Goal: Task Accomplishment & Management: Manage account settings

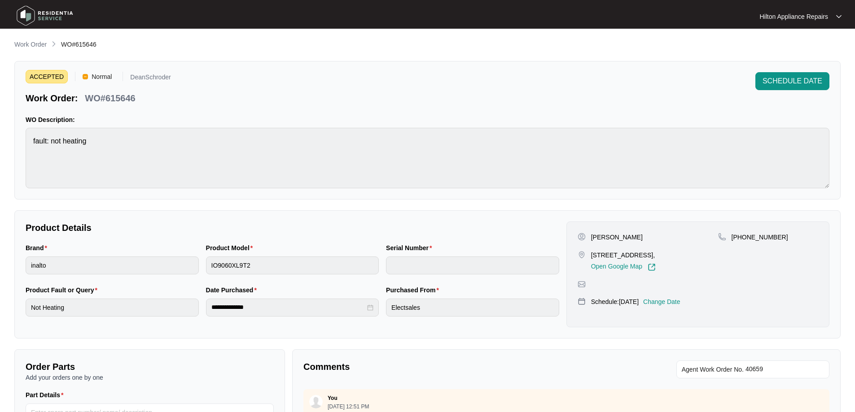
click at [27, 42] on p "Work Order" at bounding box center [30, 44] width 32 height 9
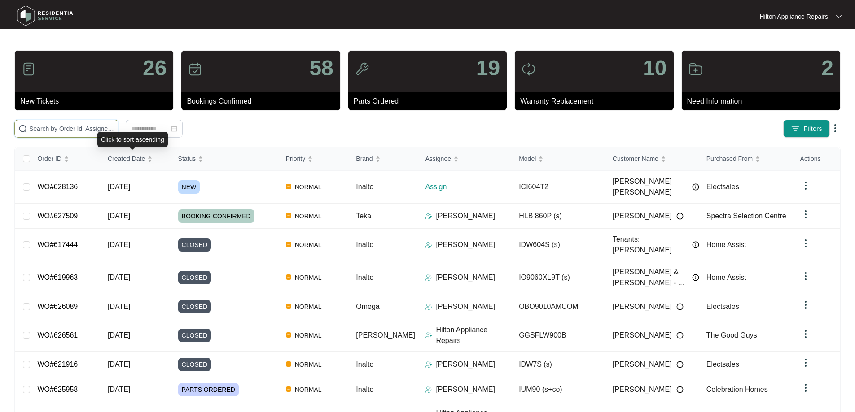
click at [114, 131] on input "text" at bounding box center [71, 129] width 85 height 10
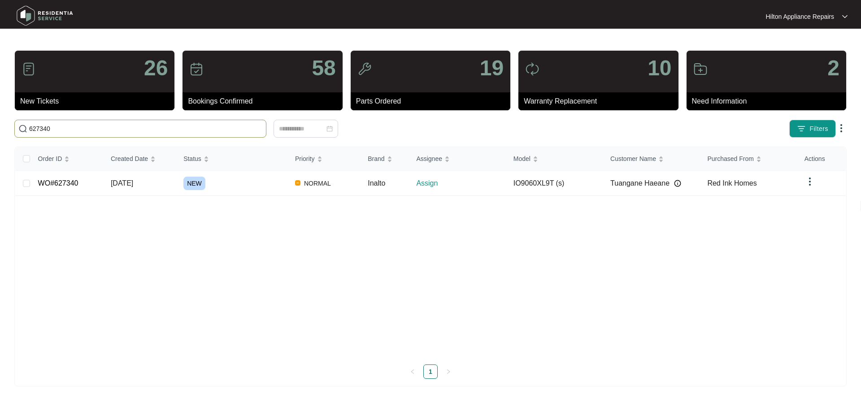
type input "627340"
click at [241, 187] on div "NEW" at bounding box center [236, 183] width 105 height 13
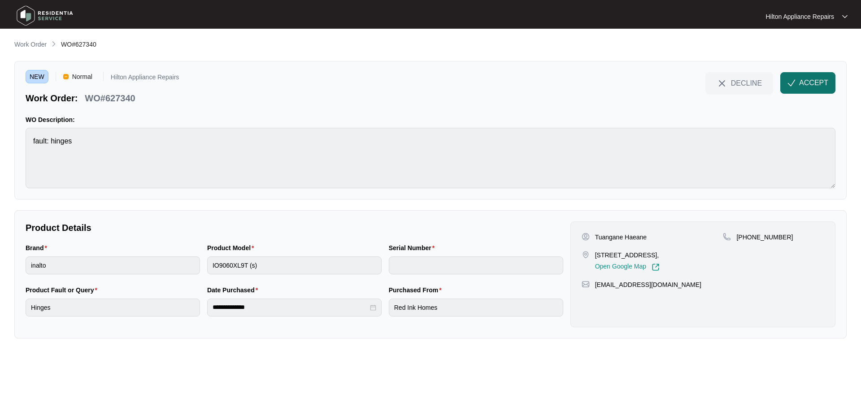
click at [801, 83] on span "ACCEPT" at bounding box center [814, 83] width 29 height 11
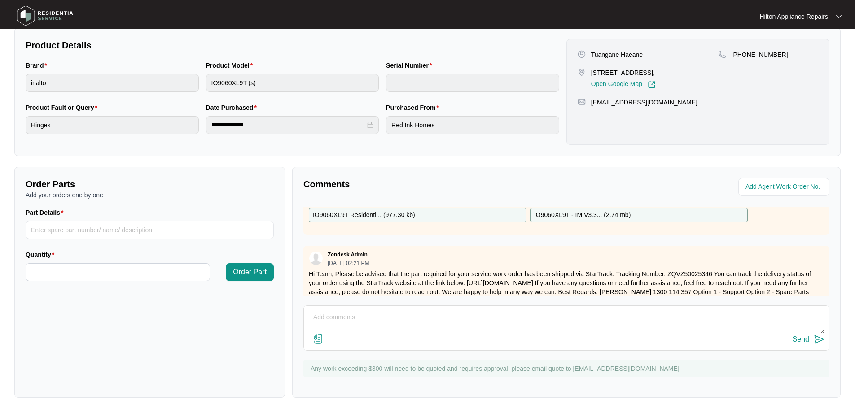
scroll to position [118, 0]
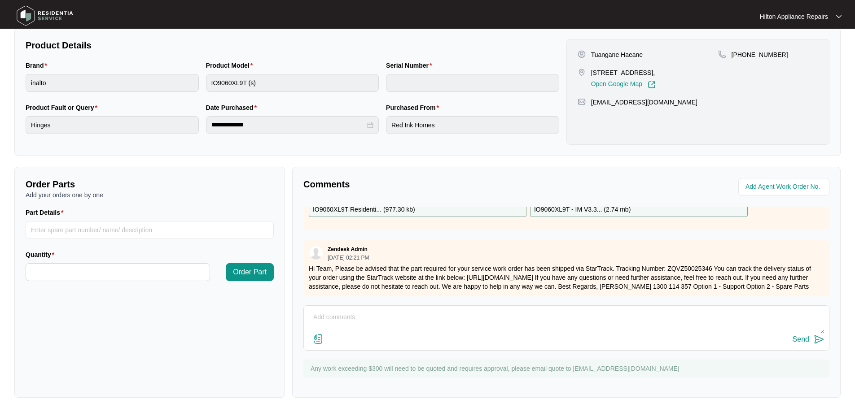
click at [380, 307] on div "Send" at bounding box center [566, 328] width 526 height 45
click at [358, 312] on textarea at bounding box center [566, 321] width 516 height 23
drag, startPoint x: 482, startPoint y: 332, endPoint x: 281, endPoint y: 281, distance: 207.5
click at [281, 281] on div "Order Parts Add your orders one by one Part Details Quantity Order Part Comment…" at bounding box center [427, 282] width 833 height 231
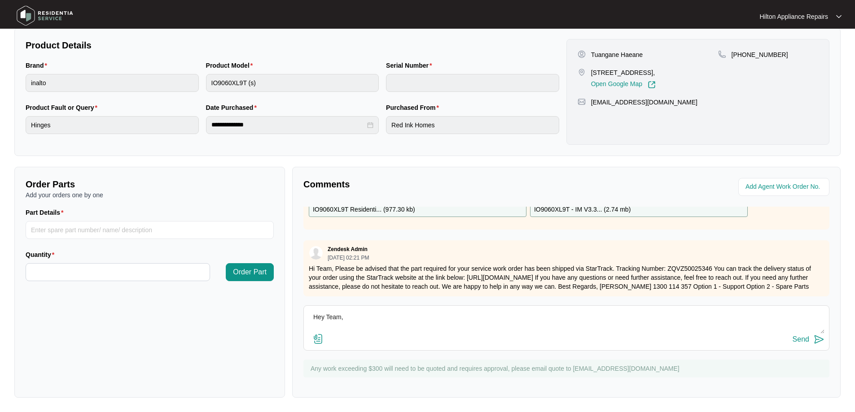
type textarea "Hey Team, We have only received x1 hinge. Please send another 1 :)"
click at [799, 340] on div "Send" at bounding box center [800, 340] width 17 height 8
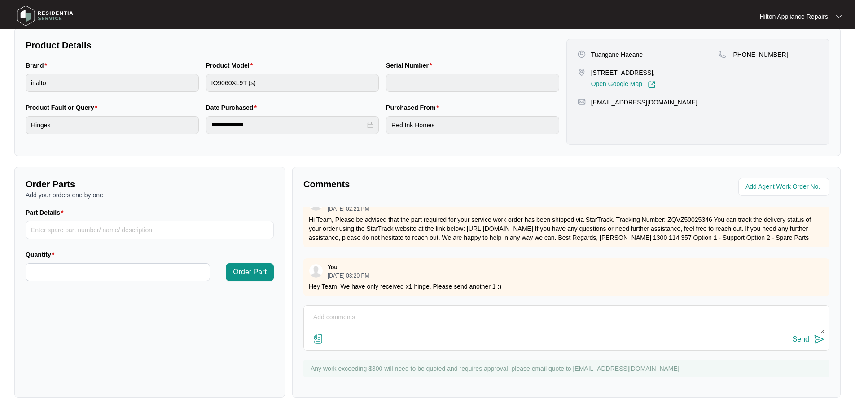
scroll to position [166, 0]
drag, startPoint x: 510, startPoint y: 281, endPoint x: 310, endPoint y: 262, distance: 201.0
click at [310, 262] on div "You [DATE] 03:20 PM Hey Team, We have only received x1 hinge. Please send anoth…" at bounding box center [566, 277] width 526 height 38
copy div "You [DATE] 03:20 PM Hey Team, We have only received x1 hinge. Please send anoth…"
click at [765, 189] on input "string" at bounding box center [784, 187] width 79 height 11
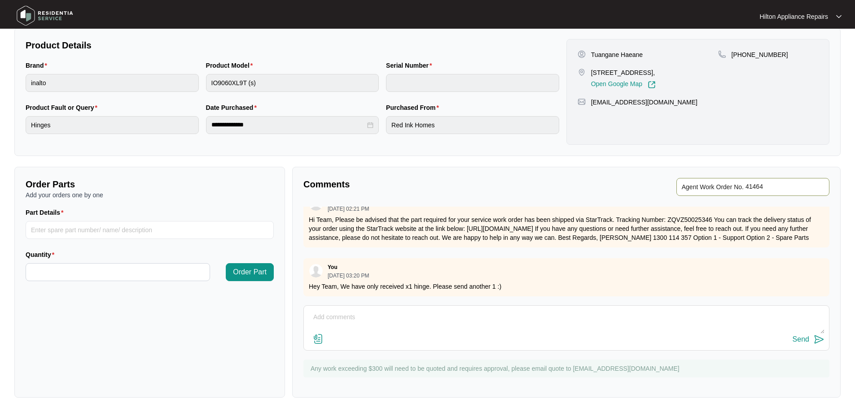
type input "41464"
click at [762, 162] on div "**********" at bounding box center [427, 127] width 826 height 541
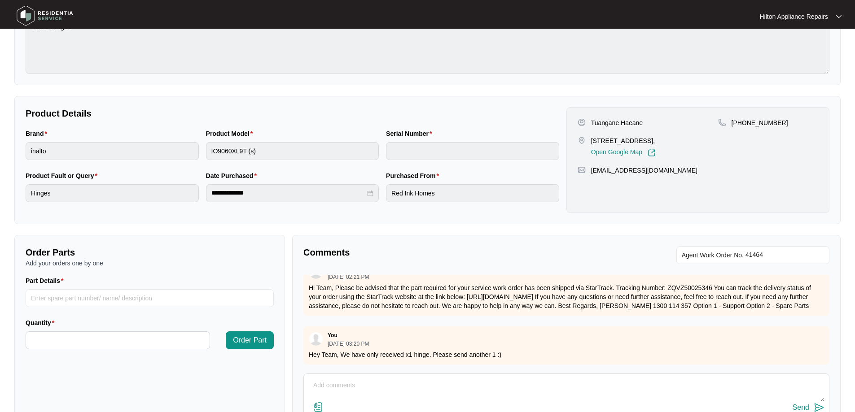
scroll to position [0, 0]
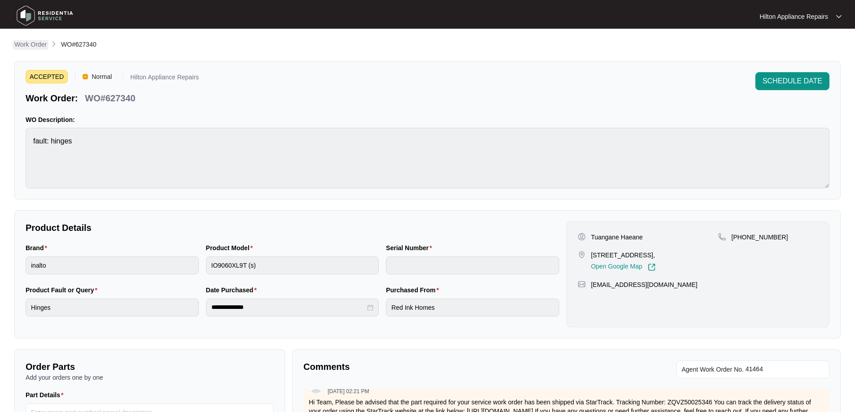
click at [35, 41] on p "Work Order" at bounding box center [30, 44] width 32 height 9
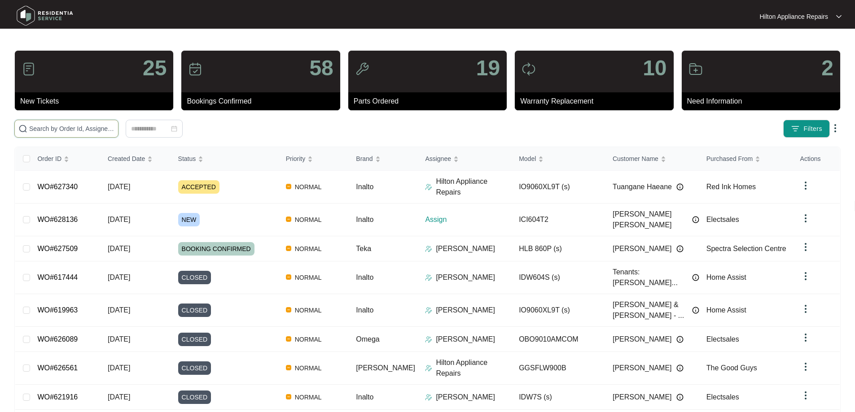
click at [114, 127] on input "text" at bounding box center [71, 129] width 85 height 10
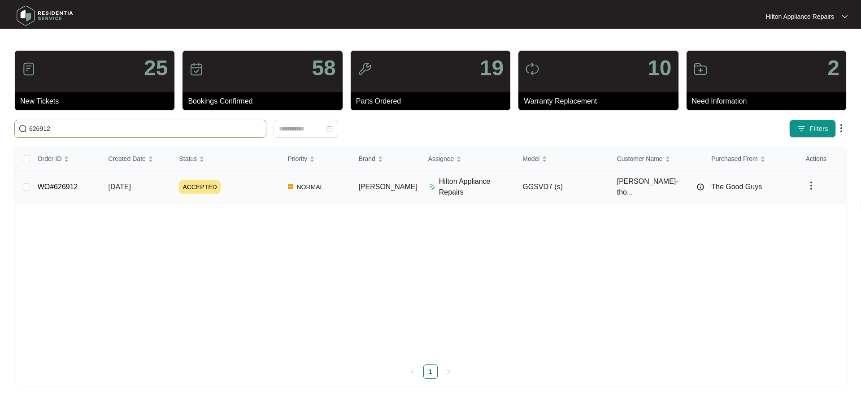
type input "626912"
click at [428, 184] on img at bounding box center [431, 187] width 7 height 7
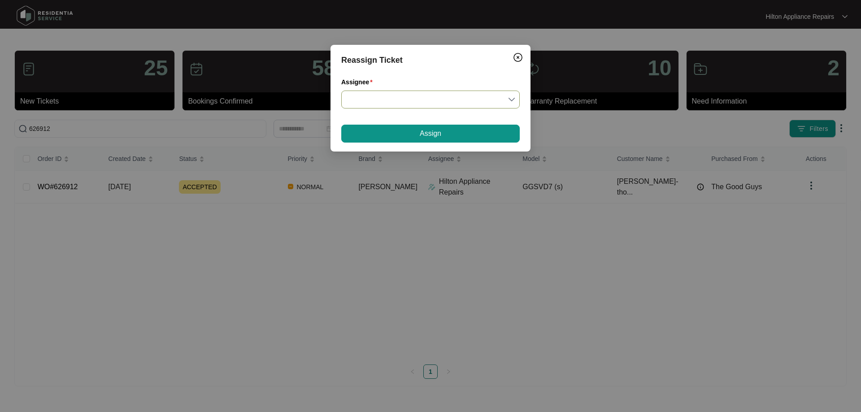
click at [385, 95] on input "Assignee" at bounding box center [431, 99] width 168 height 17
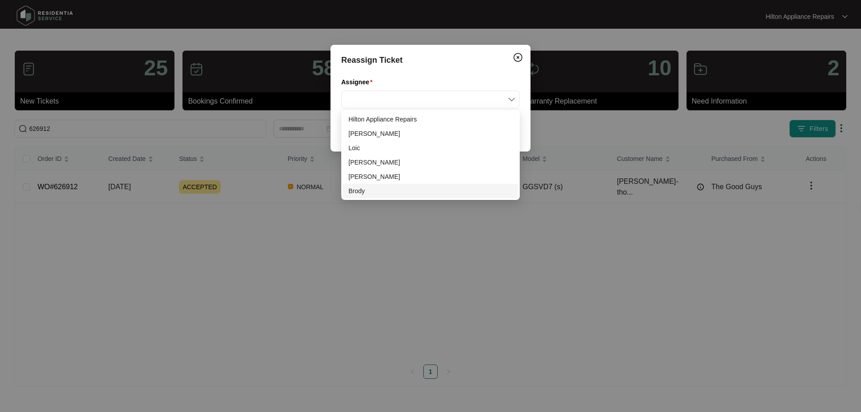
click at [415, 254] on div "Reassign Ticket Assignee Assign" at bounding box center [430, 206] width 861 height 412
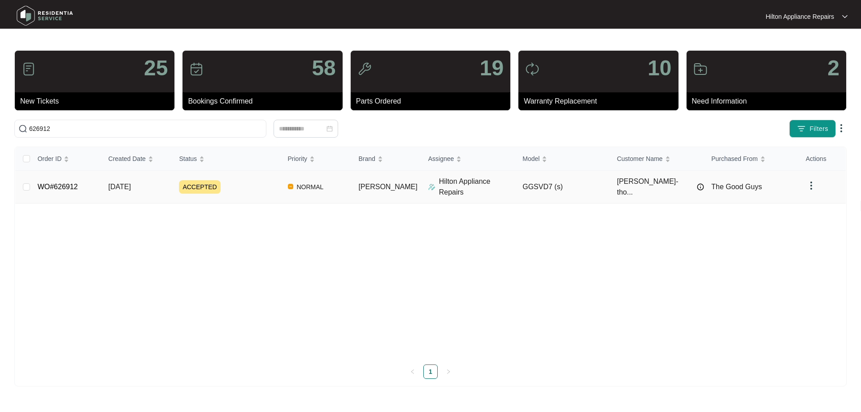
click at [453, 187] on p "Hilton Appliance Repairs" at bounding box center [477, 187] width 77 height 22
click at [259, 176] on td "ACCEPTED" at bounding box center [226, 187] width 109 height 33
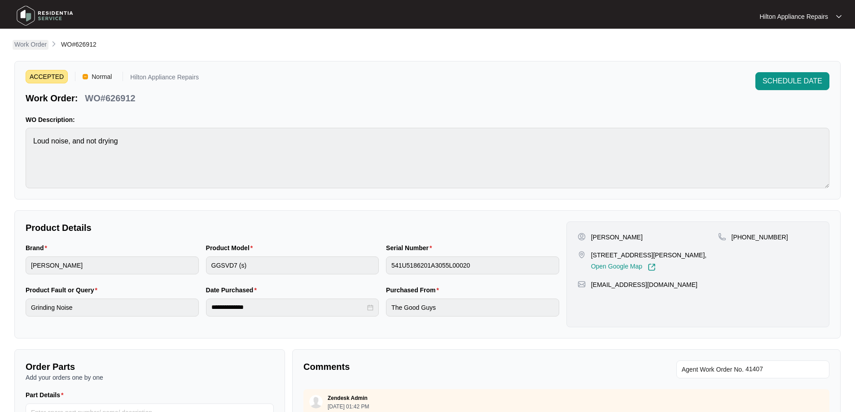
click at [27, 43] on p "Work Order" at bounding box center [30, 44] width 32 height 9
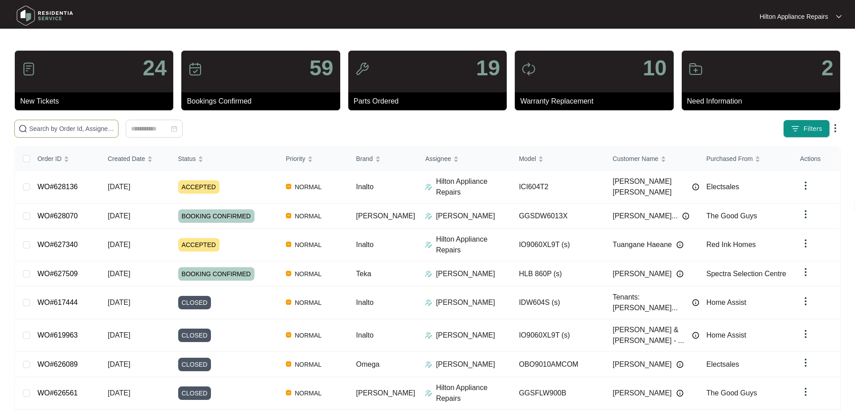
click at [100, 128] on input "text" at bounding box center [71, 129] width 85 height 10
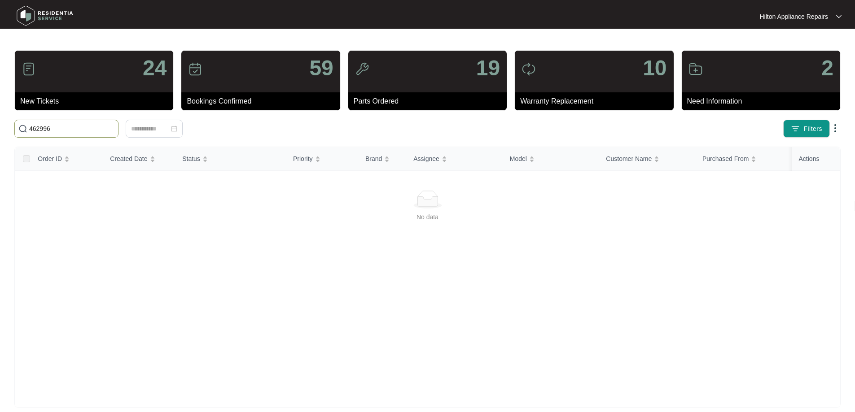
drag, startPoint x: 61, startPoint y: 130, endPoint x: 0, endPoint y: 125, distance: 60.7
click at [0, 125] on main "24 New Tickets 59 Bookings Confirmed 19 Parts Ordered 10 Warranty Replacement 2…" at bounding box center [427, 211] width 855 height 422
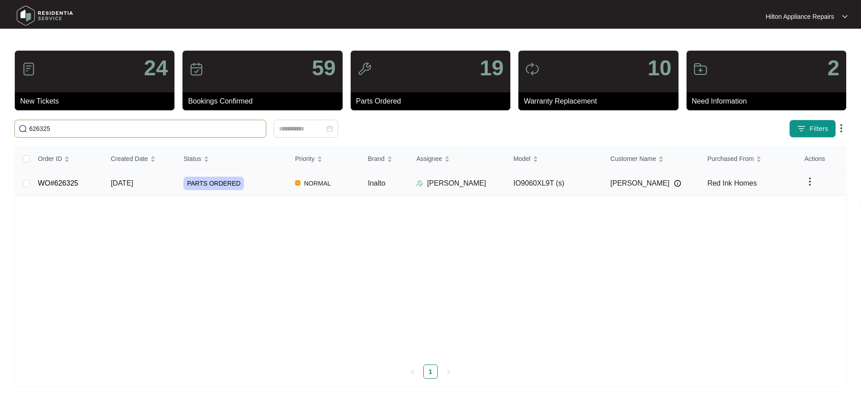
type input "626325"
click at [278, 185] on div "PARTS ORDERED" at bounding box center [236, 183] width 105 height 13
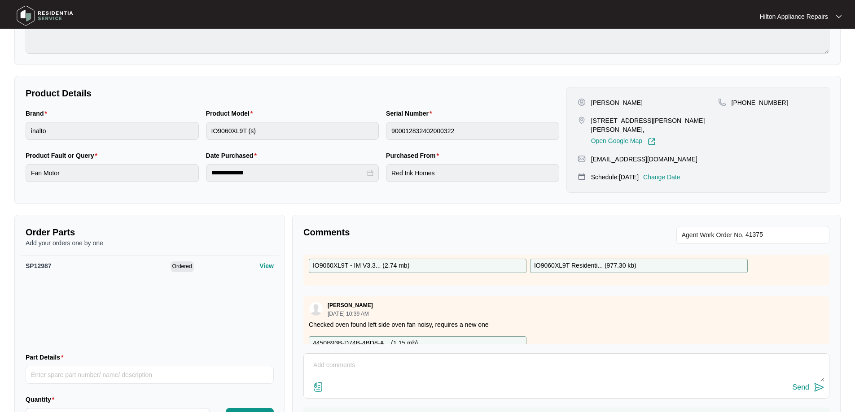
scroll to position [90, 0]
